Goal: Information Seeking & Learning: Learn about a topic

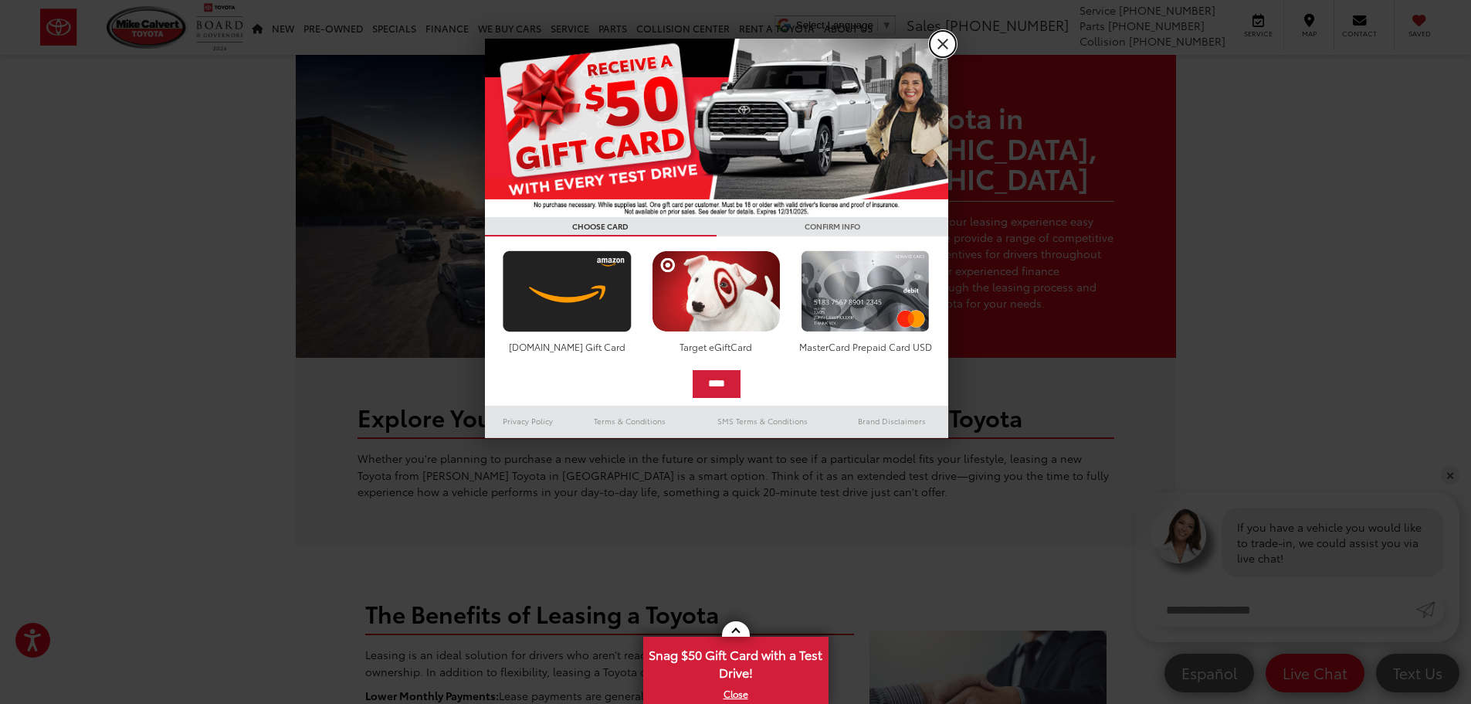
click at [941, 40] on link "X" at bounding box center [943, 44] width 26 height 26
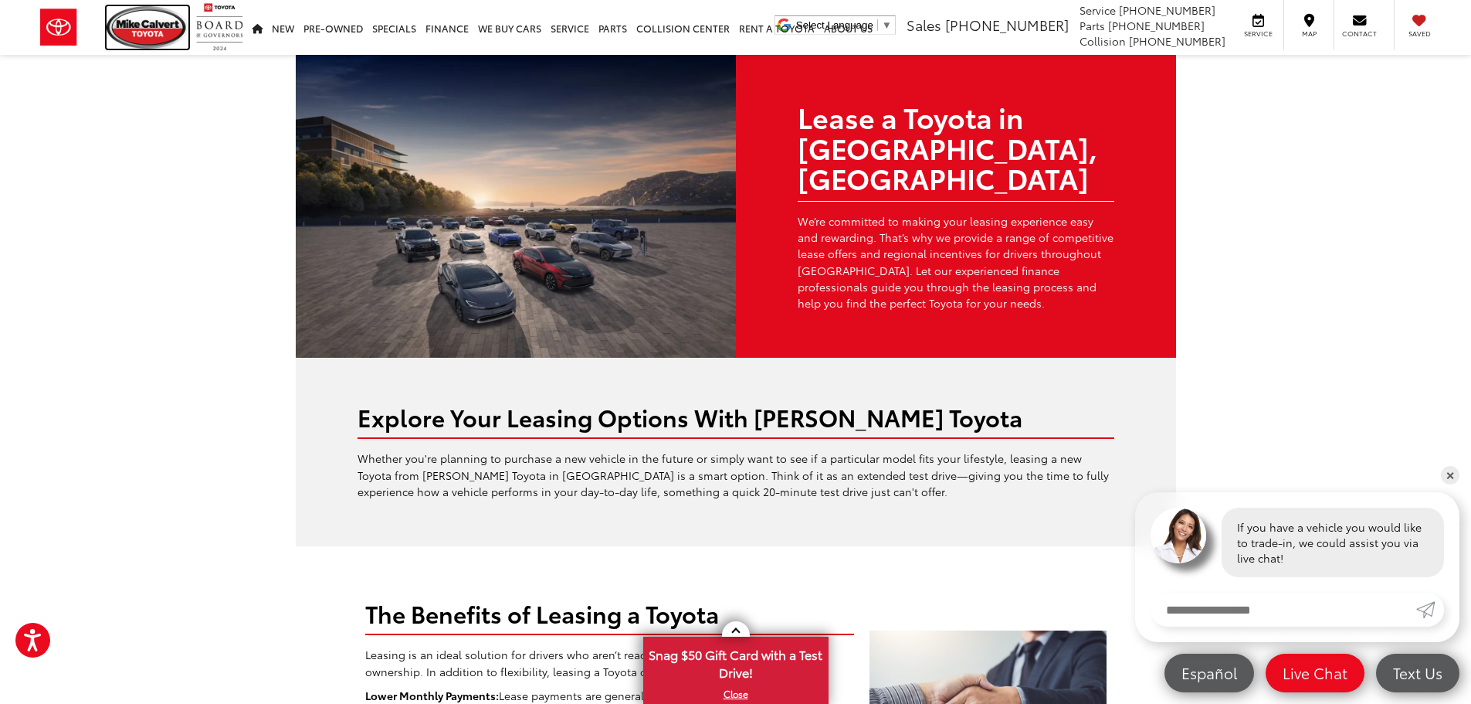
click at [161, 30] on img at bounding box center [148, 27] width 82 height 42
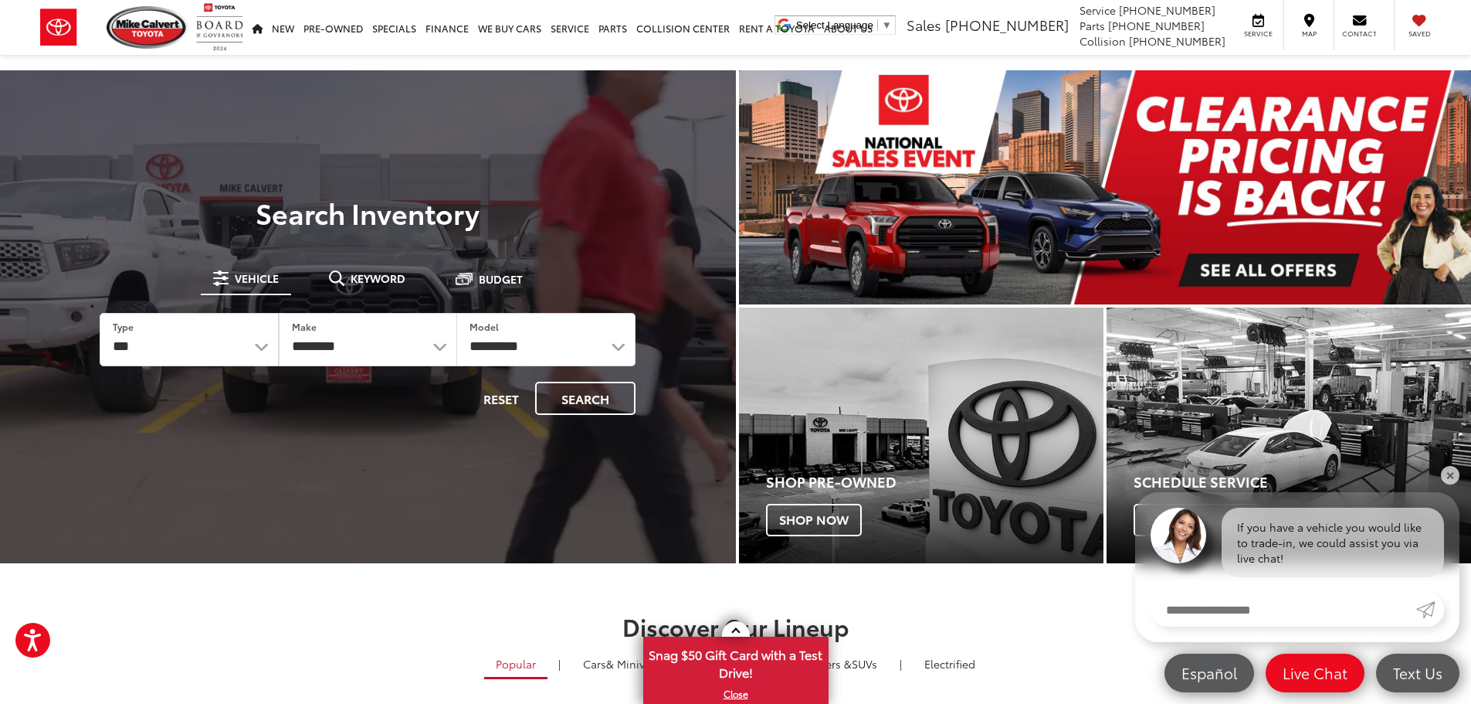
click at [1287, 195] on img "carousel slide number 1 of 1" at bounding box center [1105, 187] width 733 height 234
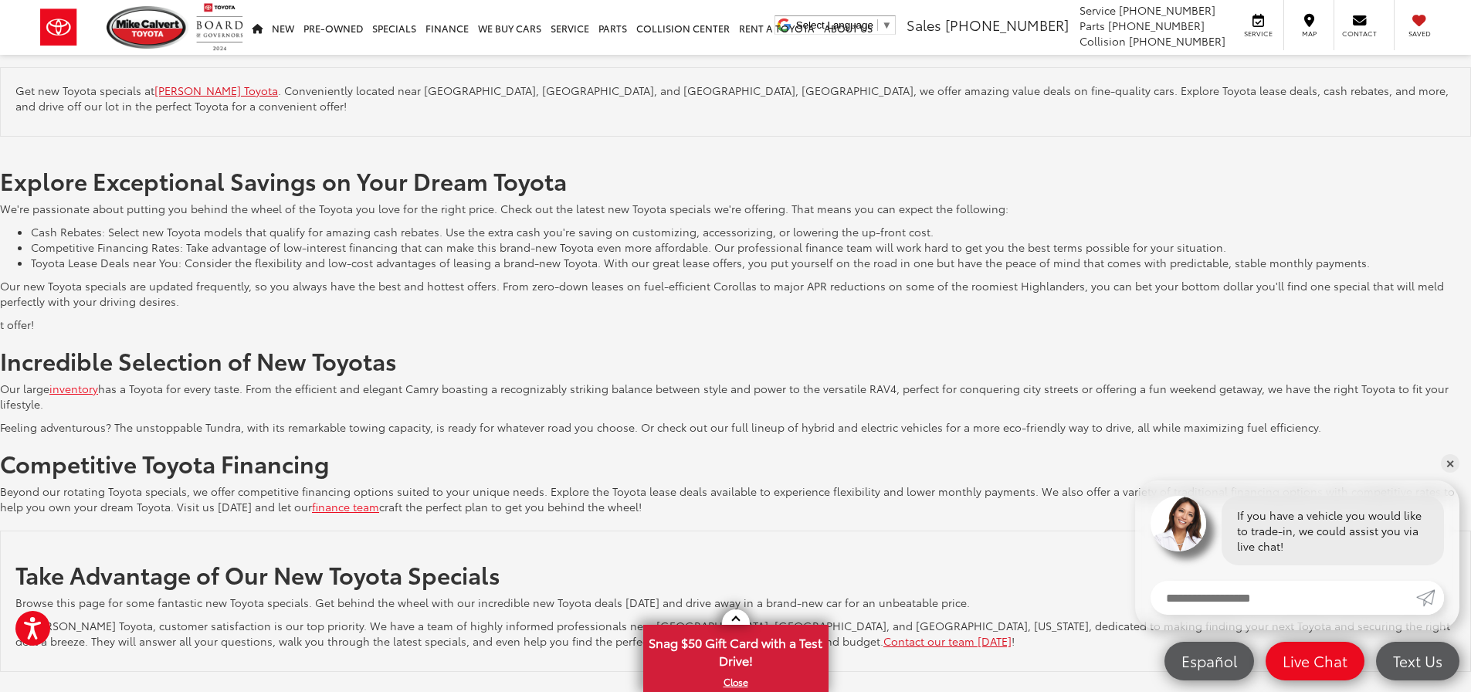
scroll to position [2325, 0]
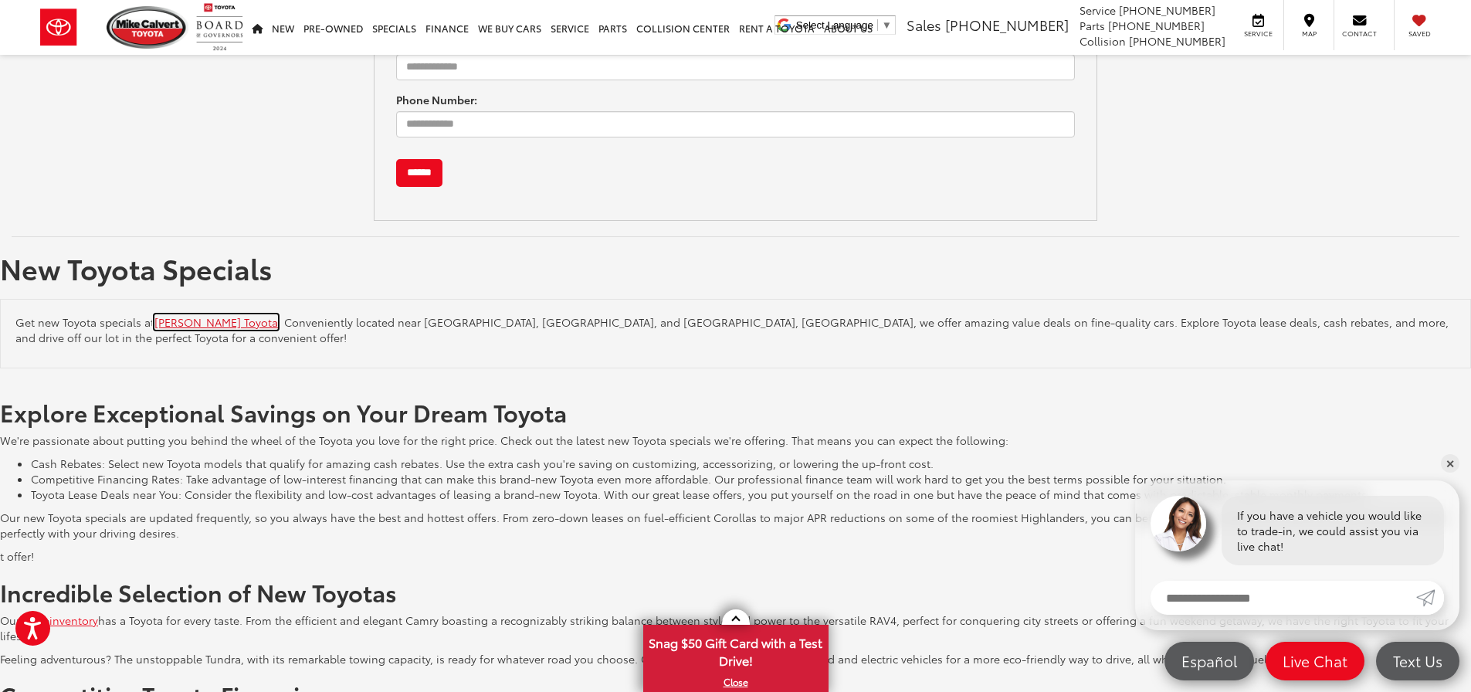
click at [209, 320] on link "[PERSON_NAME] Toyota" at bounding box center [216, 321] width 124 height 15
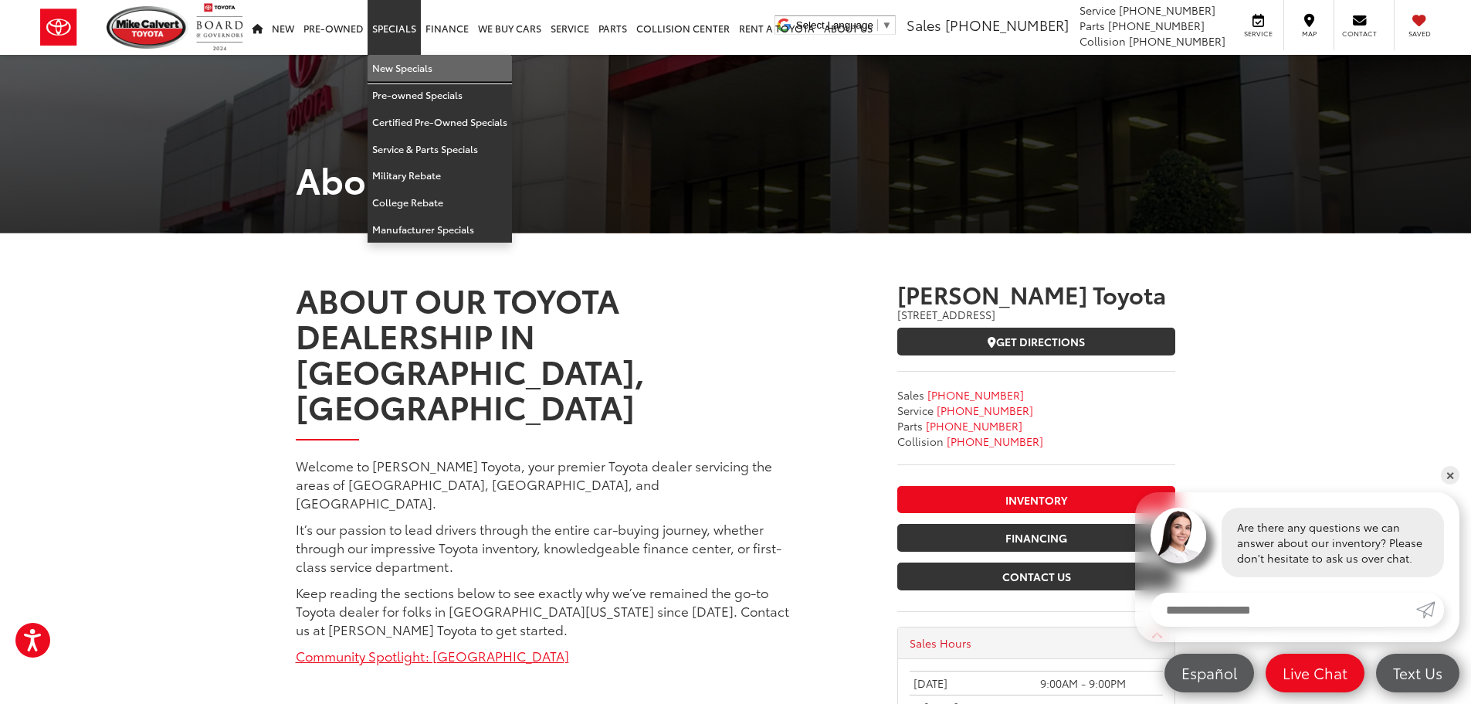
click at [407, 65] on link "New Specials" at bounding box center [440, 68] width 144 height 27
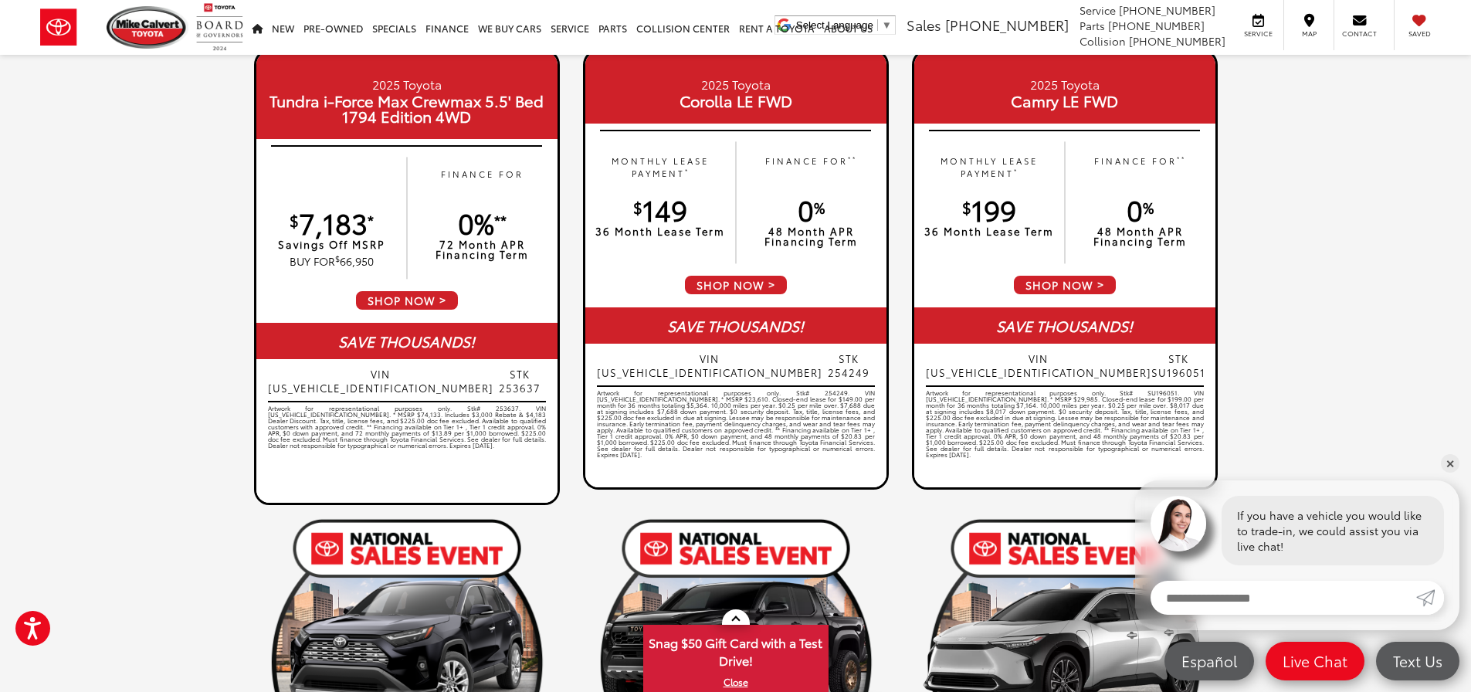
scroll to position [309, 0]
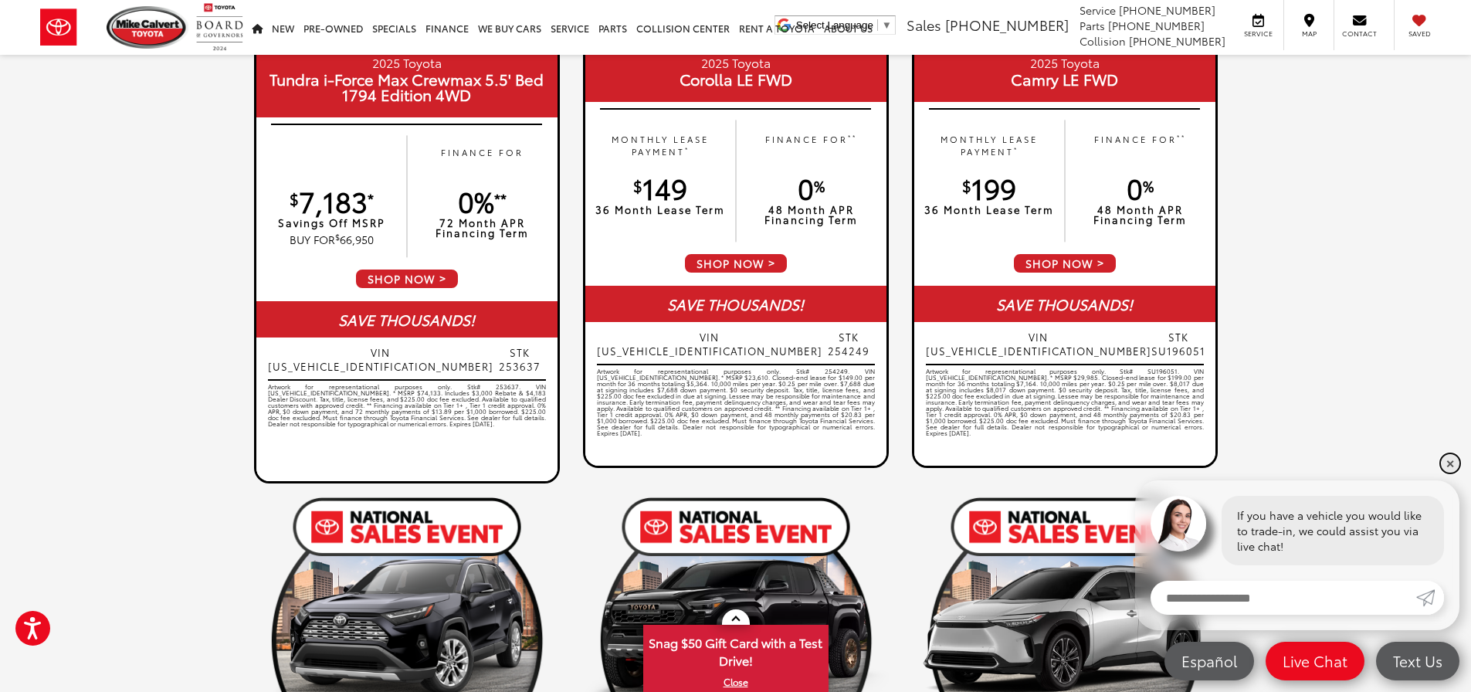
click at [1453, 463] on link "✕" at bounding box center [1450, 463] width 19 height 19
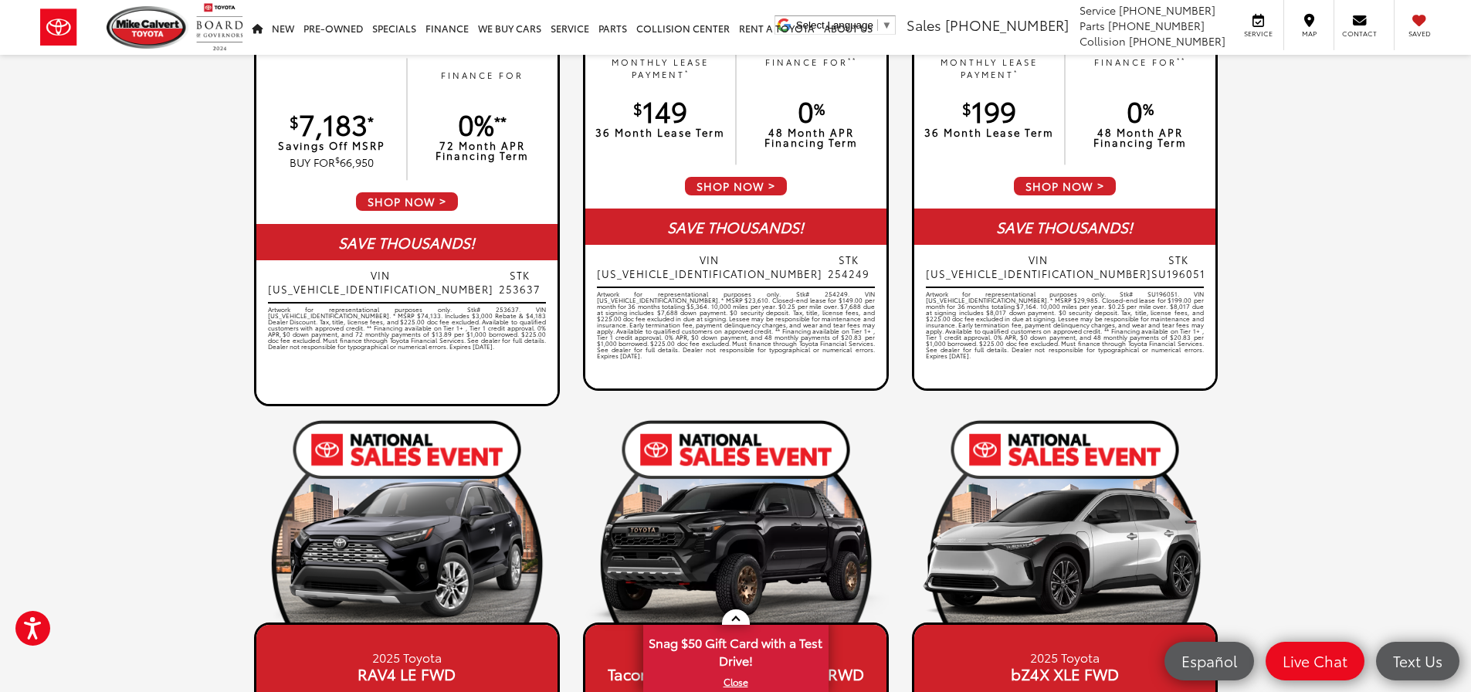
scroll to position [0, 0]
